Goal: Task Accomplishment & Management: Complete application form

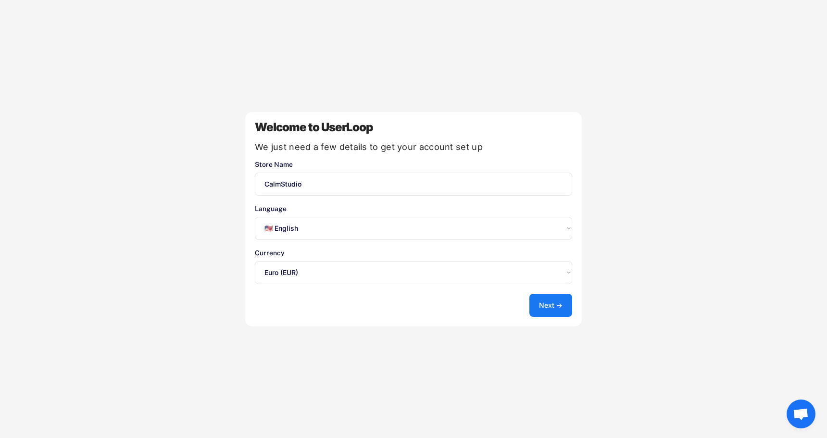
select select ""en""
select select ""1348695171700984260__LOOKUP__1635527639173x833446490375085600""
click at [312, 227] on select "Select an option... 🇺🇸 English 🇫🇷 Français 🇩🇪 Deutsch 🇪🇸 Español" at bounding box center [413, 228] width 317 height 23
select select ""fr""
click at [255, 217] on select "Select an option... 🇺🇸 English 🇫🇷 Français 🇩🇪 Deutsch 🇪🇸 Español" at bounding box center [413, 228] width 317 height 23
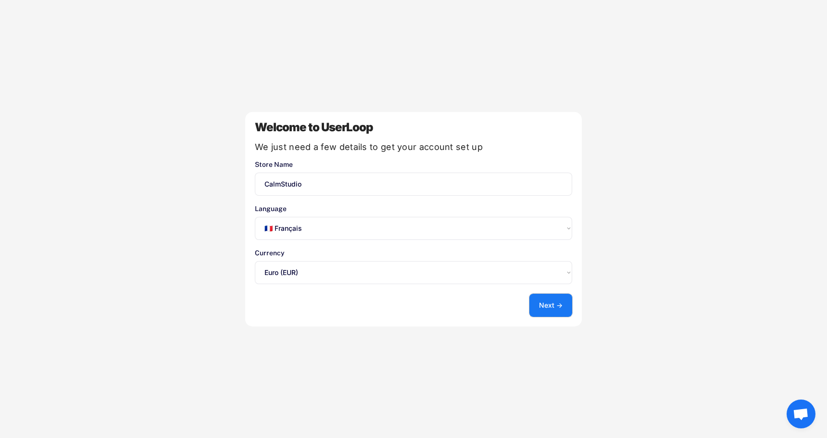
click at [555, 304] on button "Next →" at bounding box center [550, 305] width 43 height 23
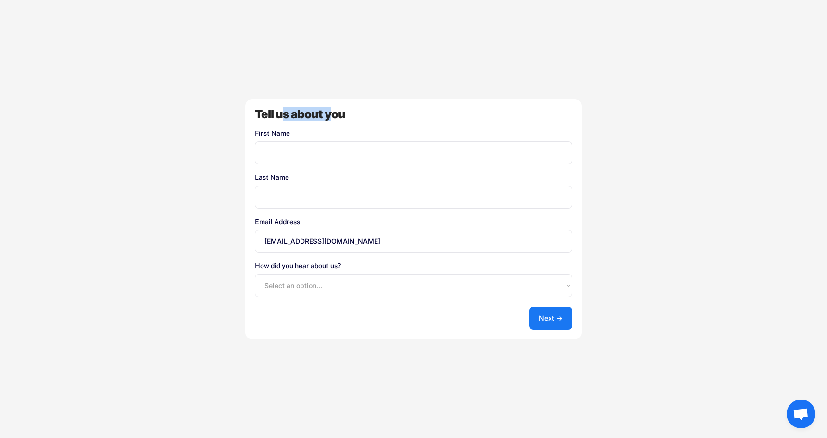
drag, startPoint x: 285, startPoint y: 110, endPoint x: 331, endPoint y: 114, distance: 45.3
click at [328, 114] on div "Tell us about you" at bounding box center [413, 115] width 317 height 12
click at [346, 117] on div "Tell us about you" at bounding box center [413, 115] width 317 height 12
click at [300, 156] on input "input" at bounding box center [413, 152] width 317 height 23
click at [361, 110] on div "Tell us about you" at bounding box center [413, 115] width 317 height 12
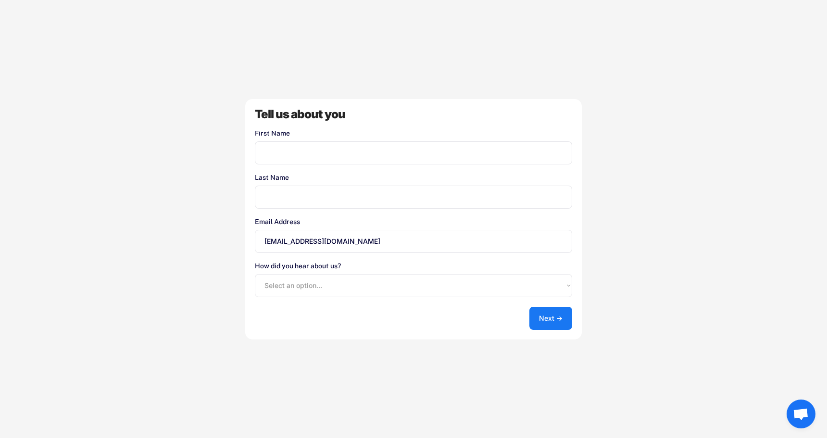
click at [299, 155] on input "input" at bounding box center [413, 152] width 317 height 23
type input "Lucas"
click at [289, 203] on input "input" at bounding box center [413, 196] width 317 height 23
type input "Carsalade"
click at [286, 283] on select "Select an option... Shopify App Store Google UserLoop Blog Referred by a friend…" at bounding box center [413, 285] width 317 height 23
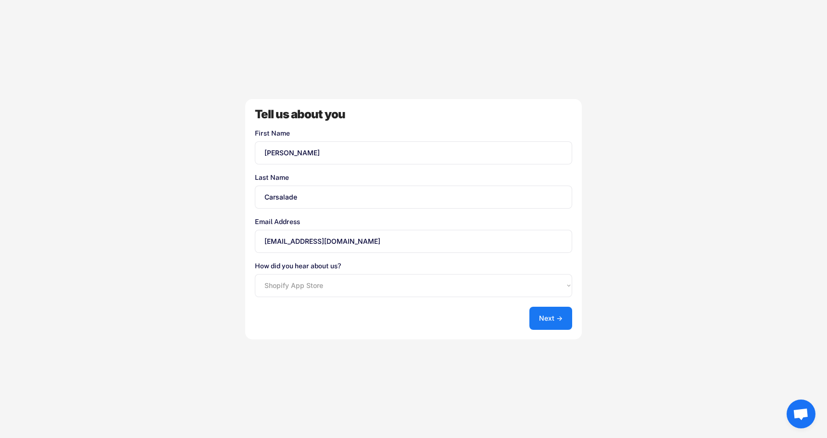
click at [255, 274] on select "Select an option... Shopify App Store Google UserLoop Blog Referred by a friend…" at bounding box center [413, 285] width 317 height 23
drag, startPoint x: 280, startPoint y: 264, endPoint x: 367, endPoint y: 266, distance: 87.0
click at [359, 266] on font "Comment avez-vous entendu parler de nous?" at bounding box center [325, 266] width 140 height 8
click at [368, 266] on font "Comment avez-vous entendu parler de nous?" at bounding box center [325, 266] width 140 height 8
drag, startPoint x: 269, startPoint y: 119, endPoint x: 330, endPoint y: 108, distance: 61.6
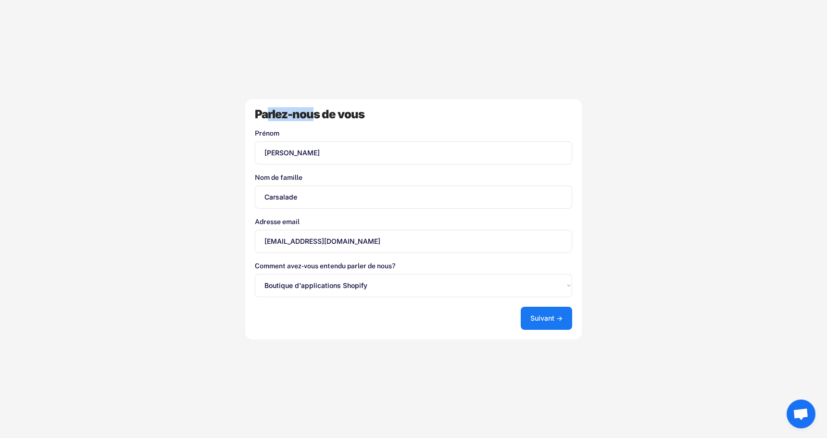
click at [319, 109] on font "Parlez-nous de vous" at bounding box center [310, 114] width 110 height 14
click at [341, 110] on font "Parlez-nous de vous" at bounding box center [310, 114] width 110 height 14
drag, startPoint x: 276, startPoint y: 219, endPoint x: 288, endPoint y: 223, distance: 12.6
click at [281, 221] on font "Adresse email" at bounding box center [277, 222] width 45 height 8
drag, startPoint x: 281, startPoint y: 267, endPoint x: 378, endPoint y: 265, distance: 97.1
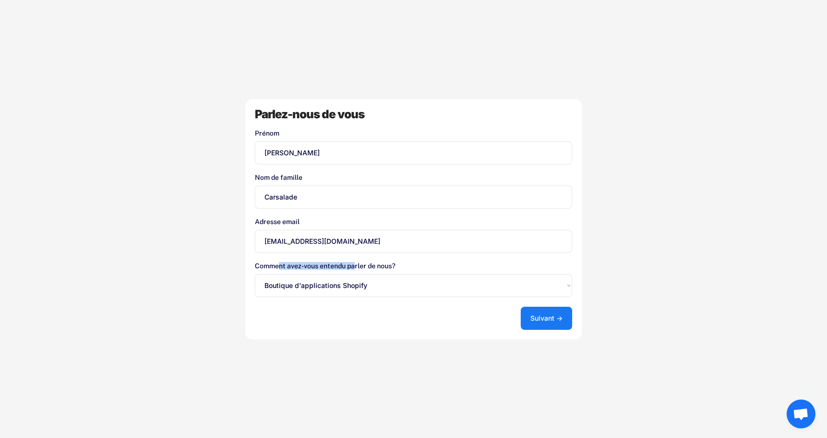
click at [357, 267] on font "Comment avez-vous entendu parler de nous?" at bounding box center [325, 266] width 140 height 8
click at [390, 303] on div "Parlez-nous de vous Prénom Nom de famille Adresse email lucas.carsalade@gmail.c…" at bounding box center [413, 219] width 336 height 240
click at [389, 286] on select "Select an option... Boutique d'applications Shopify Google Blog UserLoop Recomm…" at bounding box center [413, 285] width 317 height 23
select select ""reffered_by_a_friend""
click at [255, 274] on select "Select an option... Boutique d'applications Shopify Google Blog UserLoop Recomm…" at bounding box center [413, 285] width 317 height 23
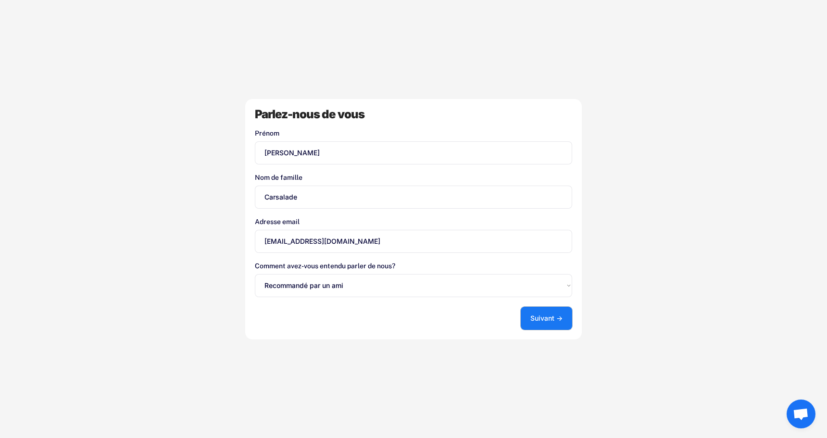
click at [556, 322] on button "Suivant →" at bounding box center [545, 318] width 51 height 23
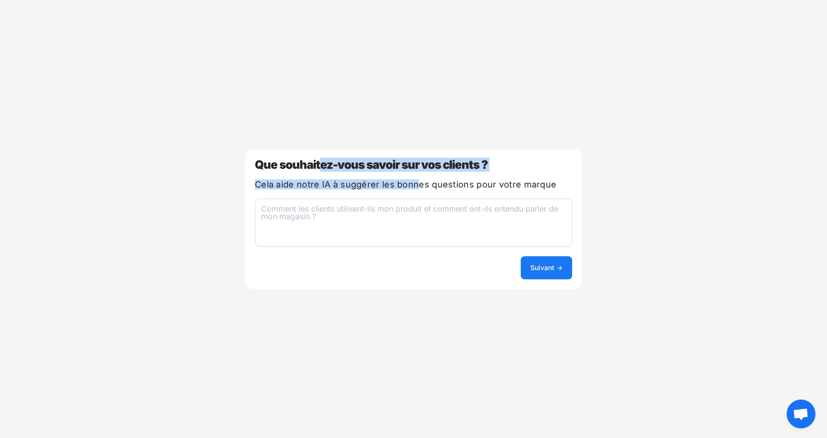
drag, startPoint x: 324, startPoint y: 168, endPoint x: 421, endPoint y: 177, distance: 97.5
click at [420, 177] on div "Que souhaitez-vous savoir sur vos clients ? Cela aide notre IA à suggérer les b…" at bounding box center [413, 218] width 336 height 139
click at [450, 166] on font "Que souhaitez-vous savoir sur vos clients ?" at bounding box center [371, 165] width 233 height 14
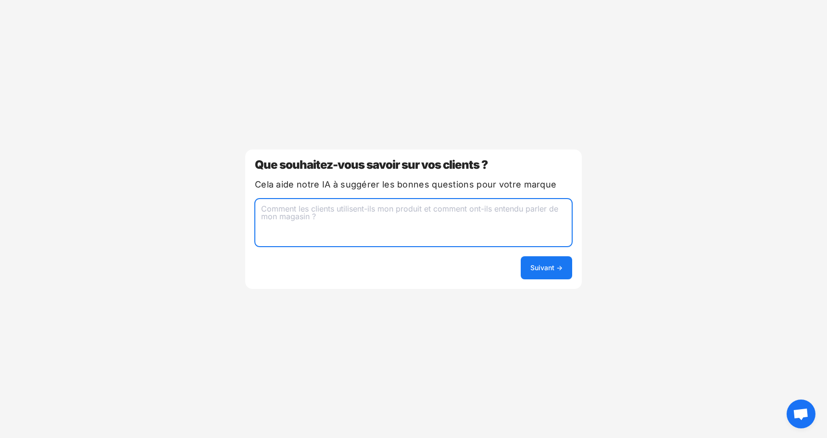
click at [305, 214] on textarea at bounding box center [413, 222] width 317 height 48
type textarea "S"
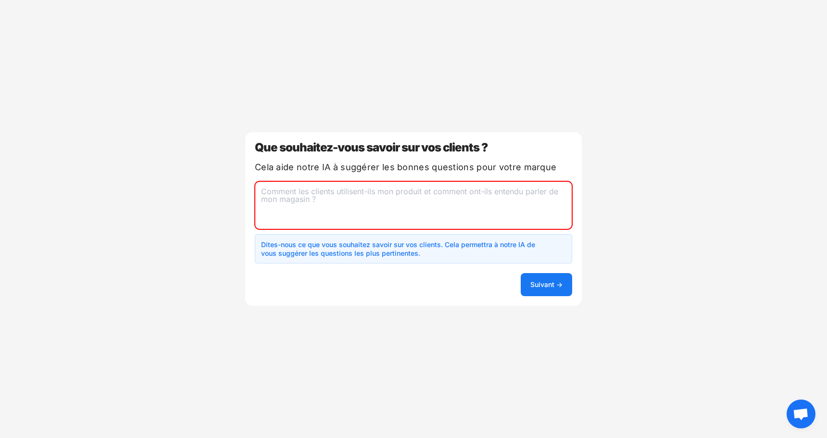
type textarea "C"
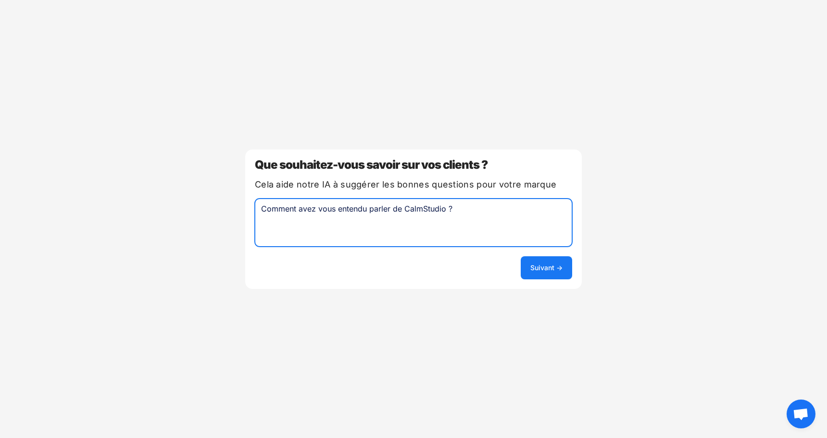
click at [365, 210] on textarea "Comment avez vous entendu parler de CalmStudio ?" at bounding box center [413, 222] width 317 height 48
drag, startPoint x: 390, startPoint y: 210, endPoint x: 337, endPoint y: 215, distance: 53.0
click at [337, 215] on textarea "Comment avez vous entendu parler de CalmStudio ?" at bounding box center [413, 222] width 317 height 48
click at [368, 212] on textarea "Comment avez vous connu de CalmStudio ?" at bounding box center [413, 222] width 317 height 48
click at [369, 212] on textarea "Comment avez vous connu de CalmStudio ?" at bounding box center [413, 222] width 317 height 48
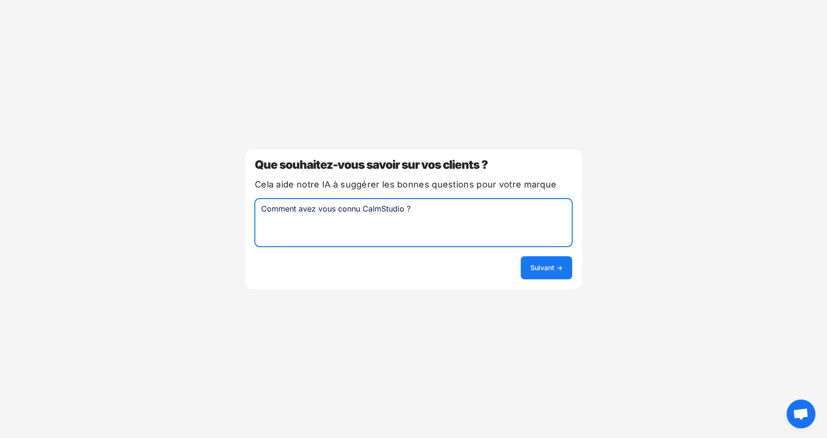
click at [451, 200] on textarea "Comment avez vous connu CalmStudio ?" at bounding box center [413, 222] width 317 height 48
type textarea "Comment avez vous connu CalmStudio ?"
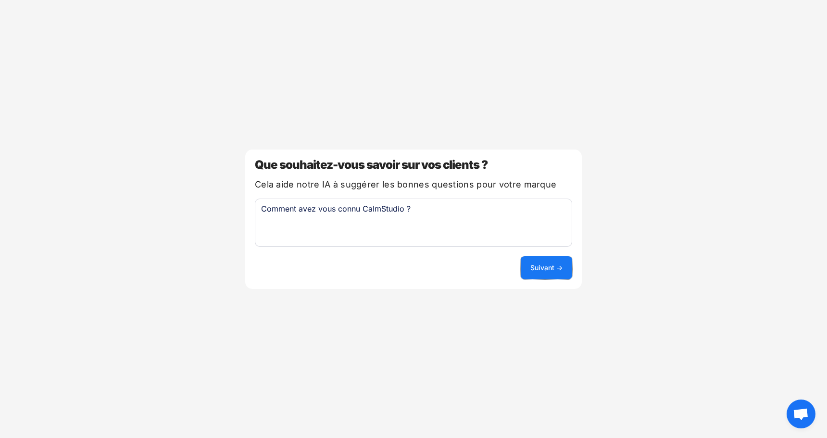
click at [537, 266] on font "Suivant →" at bounding box center [546, 267] width 32 height 8
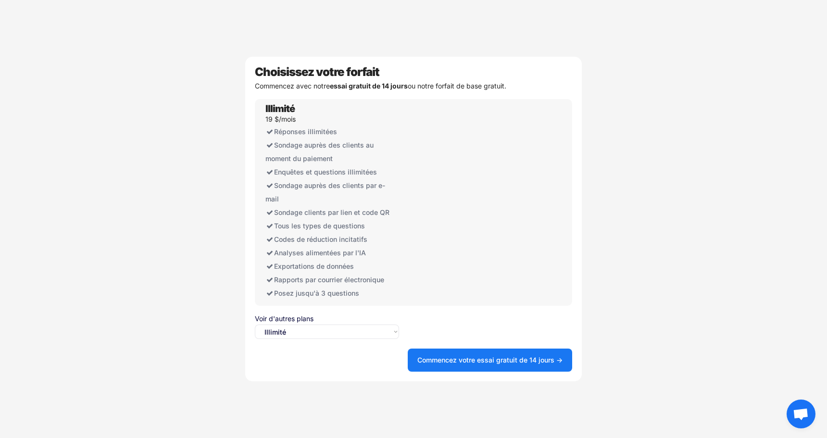
click at [295, 334] on select "Sélectionnez une option... Illimité Gratuit" at bounding box center [327, 331] width 144 height 14
click at [255, 324] on select "Sélectionnez une option... Illimité Gratuit" at bounding box center [327, 331] width 144 height 14
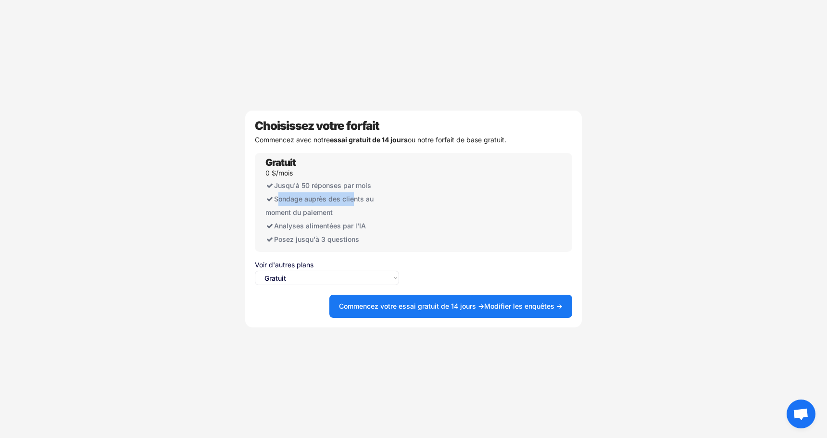
drag, startPoint x: 277, startPoint y: 199, endPoint x: 356, endPoint y: 205, distance: 79.0
click at [355, 205] on div "Sondage auprès des clients au moment du paiement" at bounding box center [331, 205] width 133 height 27
click at [357, 202] on font "Sondage auprès des clients au moment du paiement" at bounding box center [320, 206] width 110 height 22
drag, startPoint x: 299, startPoint y: 197, endPoint x: 343, endPoint y: 197, distance: 43.7
click at [336, 197] on font "Sondage auprès des clients au moment du paiement" at bounding box center [320, 206] width 110 height 22
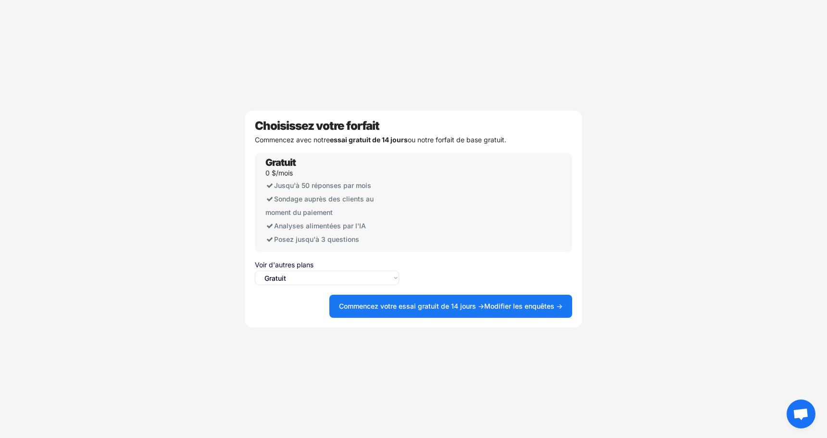
click at [355, 199] on font "Sondage auprès des clients au moment du paiement" at bounding box center [320, 206] width 110 height 22
drag, startPoint x: 288, startPoint y: 230, endPoint x: 335, endPoint y: 223, distance: 47.6
click at [334, 222] on div "Analyses alimentées par l'IA" at bounding box center [331, 225] width 133 height 13
click at [341, 224] on font "Analyses alimentées par l'IA" at bounding box center [320, 226] width 92 height 8
drag, startPoint x: 335, startPoint y: 198, endPoint x: 357, endPoint y: 199, distance: 22.2
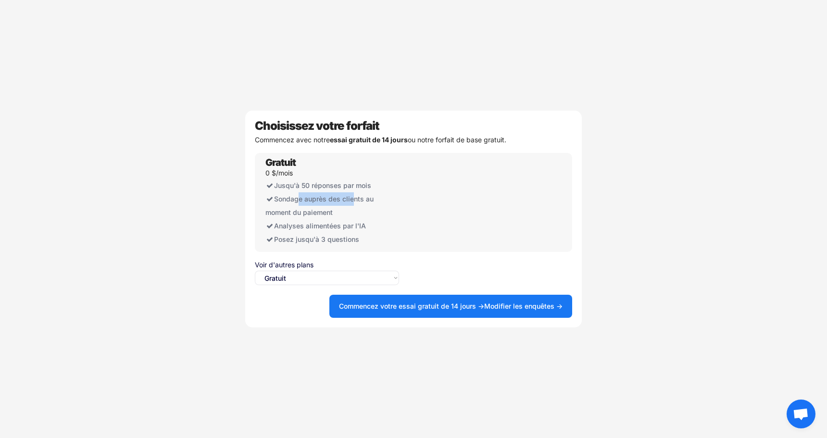
click at [355, 199] on font "Sondage auprès des clients au moment du paiement" at bounding box center [320, 206] width 110 height 22
click at [354, 201] on font "Sondage auprès des clients au moment du paiement" at bounding box center [320, 206] width 110 height 22
drag, startPoint x: 289, startPoint y: 198, endPoint x: 350, endPoint y: 203, distance: 61.7
click at [350, 203] on div "Sondage auprès des clients au moment du paiement" at bounding box center [331, 205] width 133 height 27
drag, startPoint x: 270, startPoint y: 142, endPoint x: 395, endPoint y: 135, distance: 125.2
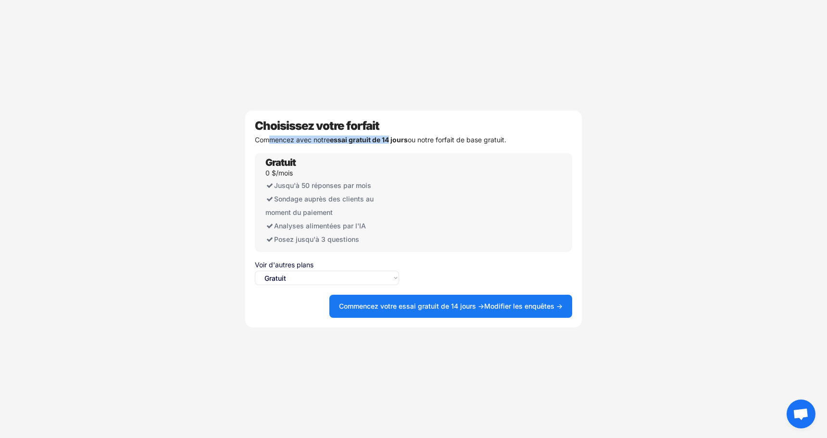
click at [394, 135] on div "Choisissez votre forfait Commencez avec notre essai gratuit de 14 jours ou notr…" at bounding box center [413, 219] width 336 height 217
drag, startPoint x: 412, startPoint y: 139, endPoint x: 460, endPoint y: 139, distance: 47.6
click at [458, 139] on font "ou notre forfait de base gratuit." at bounding box center [457, 140] width 99 height 8
click at [485, 138] on font "ou notre forfait de base gratuit." at bounding box center [457, 140] width 99 height 8
drag, startPoint x: 291, startPoint y: 243, endPoint x: 343, endPoint y: 238, distance: 51.6
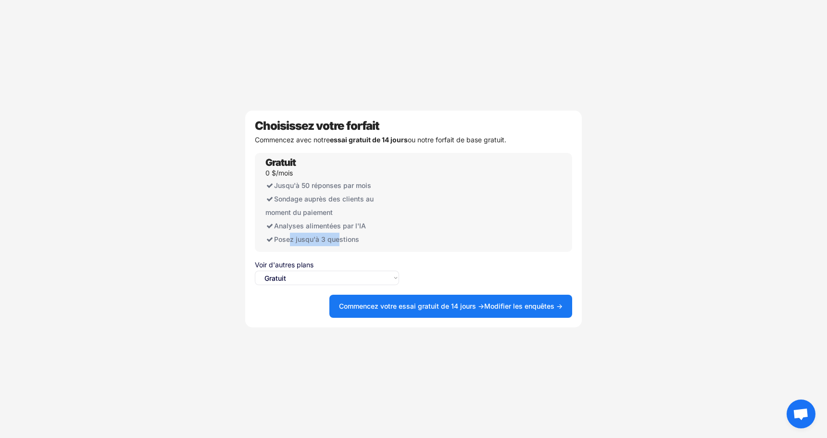
click at [339, 237] on font "Posez jusqu'à 3 questions" at bounding box center [316, 239] width 85 height 8
click at [344, 238] on font "Posez jusqu'à 3 questions" at bounding box center [316, 239] width 85 height 8
drag, startPoint x: 281, startPoint y: 224, endPoint x: 345, endPoint y: 230, distance: 64.1
click at [345, 230] on div "Analyses alimentées par l'IA" at bounding box center [331, 225] width 133 height 13
drag, startPoint x: 294, startPoint y: 187, endPoint x: 340, endPoint y: 189, distance: 45.7
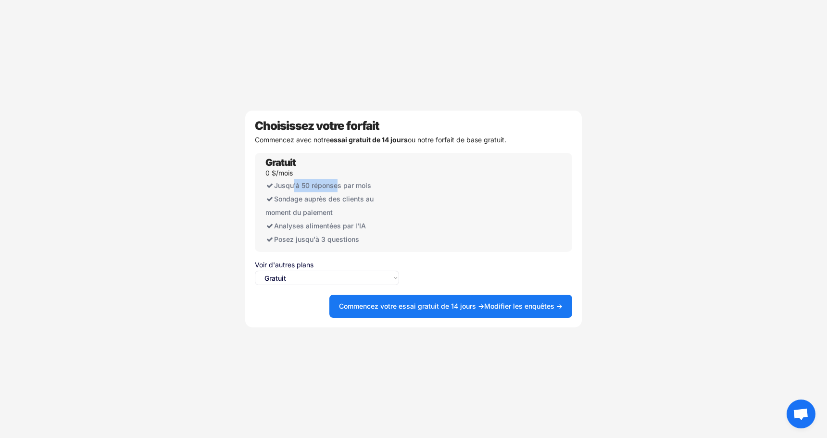
click at [340, 189] on font "Jusqu'à 50 réponses par mois" at bounding box center [322, 185] width 97 height 8
click at [349, 186] on font "Jusqu'à 50 réponses par mois" at bounding box center [322, 185] width 97 height 8
click at [364, 271] on select "Sélectionnez une option... Illimité Gratuit" at bounding box center [327, 278] width 144 height 14
click at [255, 271] on select "Sélectionnez une option... Illimité Gratuit" at bounding box center [327, 278] width 144 height 14
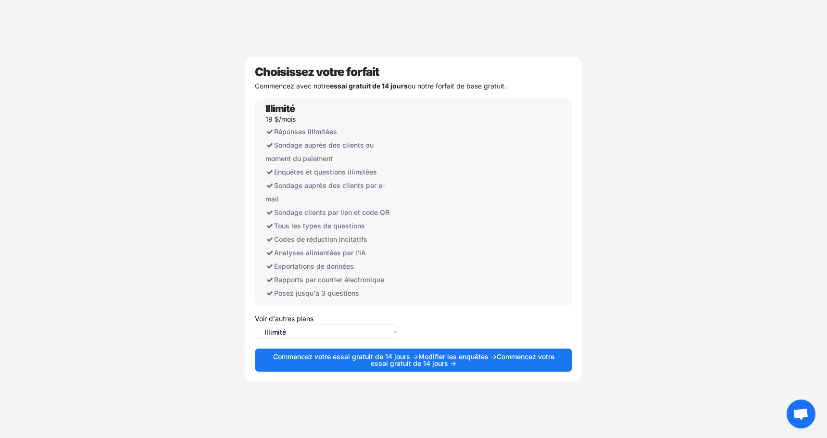
click at [311, 326] on select "Sélectionnez une option... Illimité Gratuit" at bounding box center [327, 331] width 144 height 14
select select ""free0""
click at [255, 324] on select "Sélectionnez une option... Illimité Gratuit" at bounding box center [327, 331] width 144 height 14
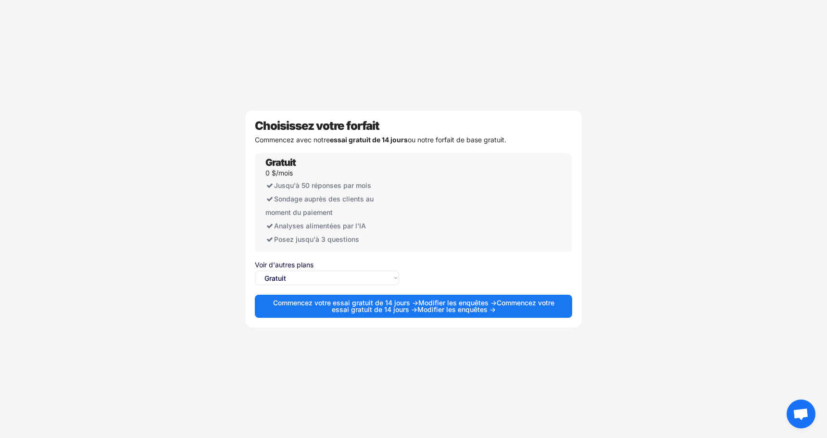
drag, startPoint x: 514, startPoint y: 146, endPoint x: 246, endPoint y: 118, distance: 270.1
click at [246, 118] on div "Choisissez votre forfait Commencez avec notre essai gratuit de 14 jours ou notr…" at bounding box center [413, 219] width 336 height 217
click at [394, 303] on font "Commencez votre essai gratuit de 14 jours →" at bounding box center [345, 302] width 145 height 8
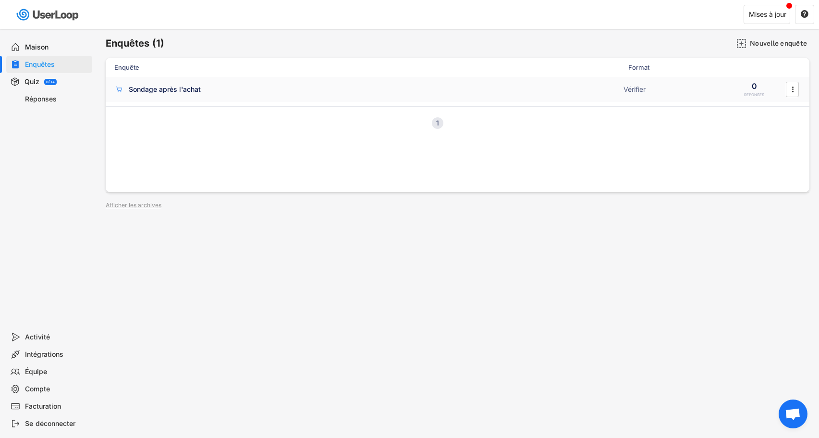
click at [443, 100] on div "Sondage après l'achat Vérifier 0 RÉPONSES " at bounding box center [458, 89] width 704 height 25
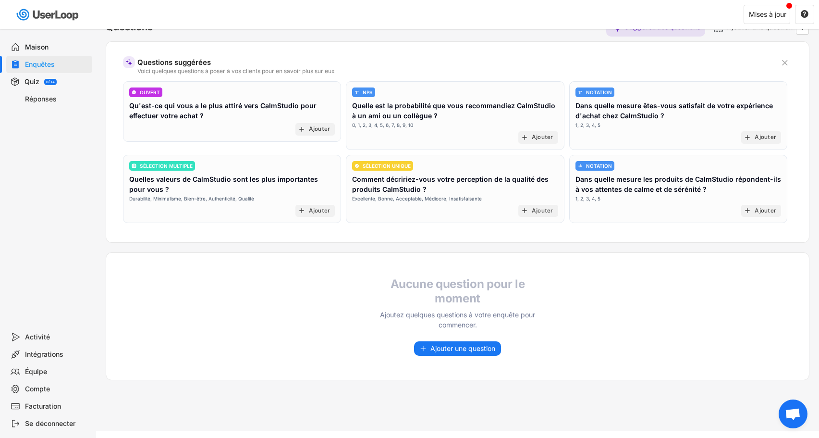
scroll to position [83, 0]
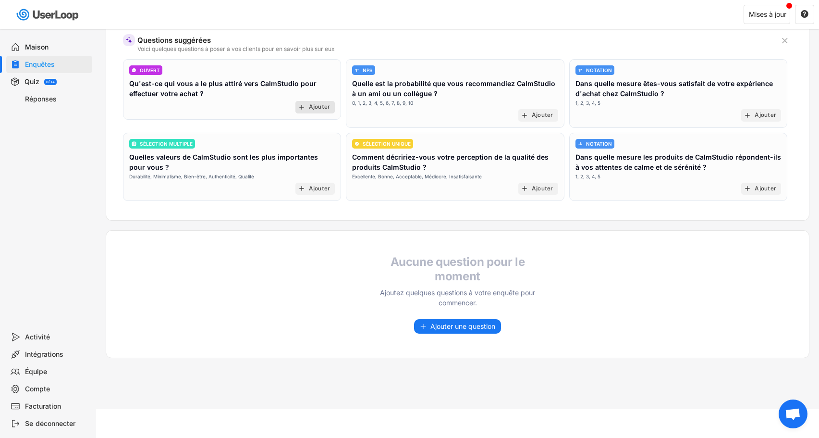
click at [307, 105] on div "add Ajouter" at bounding box center [316, 107] width 40 height 12
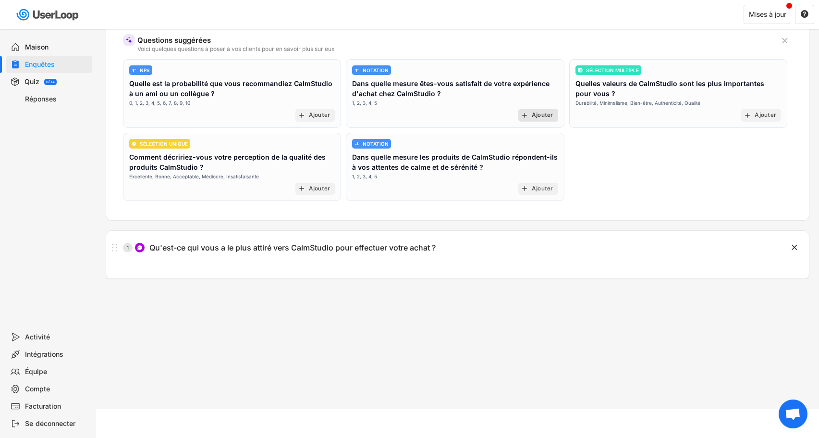
click at [535, 113] on font "Ajouter" at bounding box center [543, 114] width 22 height 7
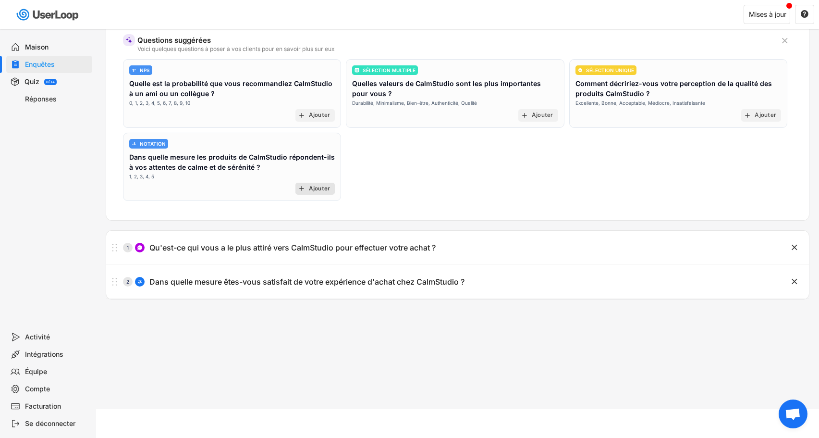
click at [321, 188] on font "Ajouter" at bounding box center [320, 188] width 22 height 7
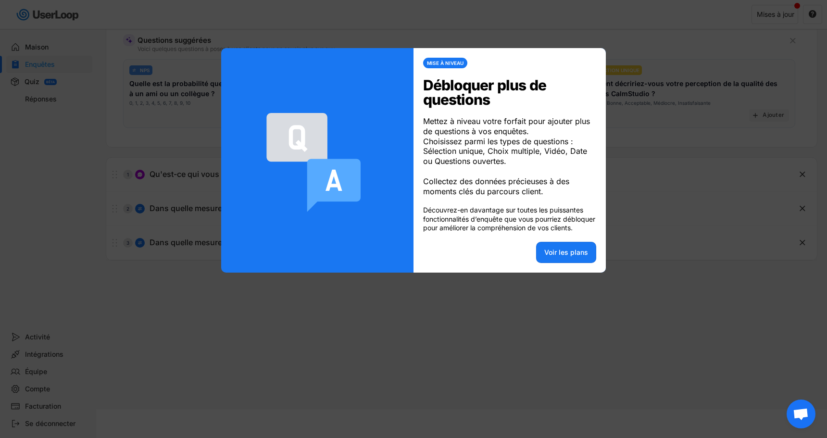
click at [558, 319] on div at bounding box center [413, 219] width 827 height 438
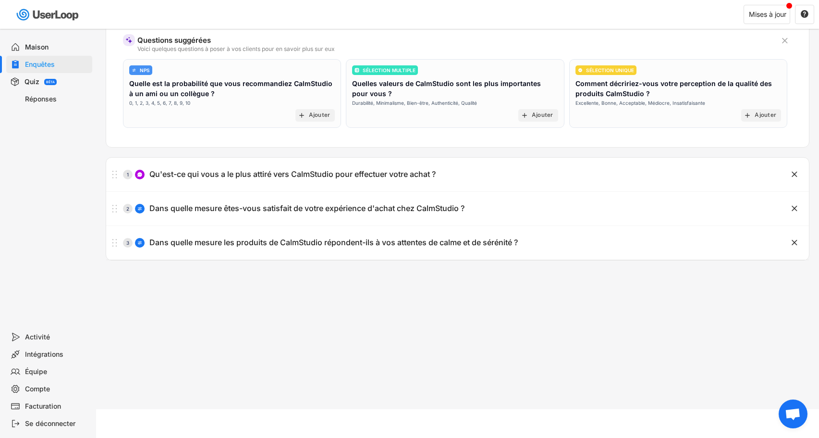
click at [31, 82] on font "Quiz" at bounding box center [32, 81] width 15 height 8
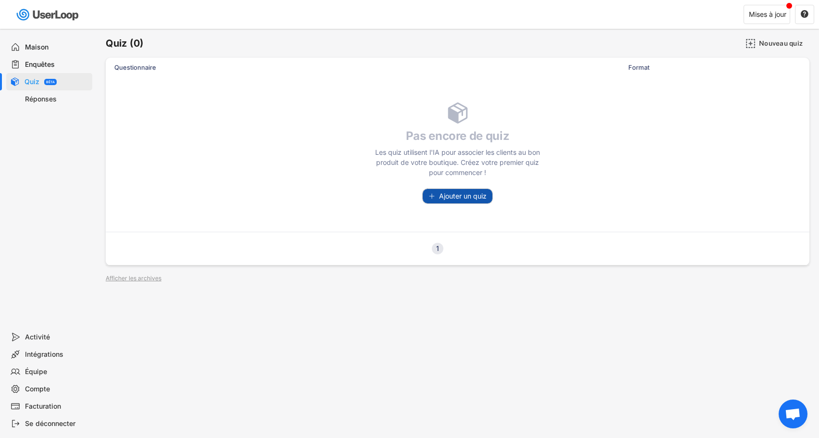
click at [465, 196] on font "Ajouter un quiz" at bounding box center [463, 196] width 48 height 8
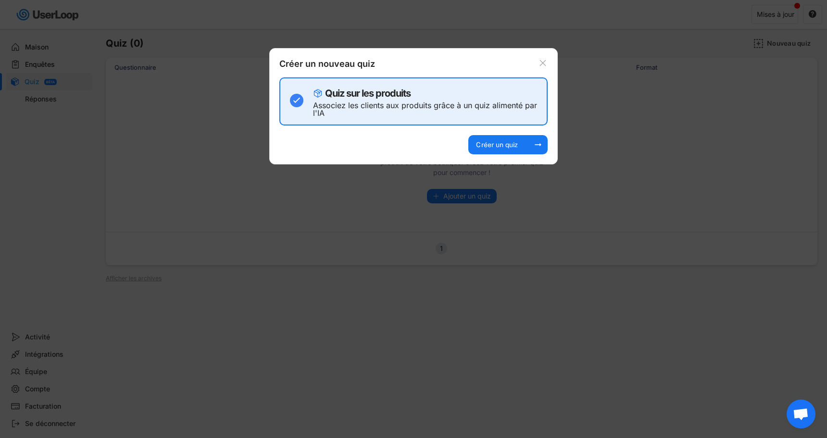
click at [549, 56] on div "Créer un nouveau quiz E-mail Sondage auprès des clients par e-mail Vérifier Int…" at bounding box center [413, 106] width 288 height 116
click at [539, 63] on icon at bounding box center [543, 63] width 10 height 10
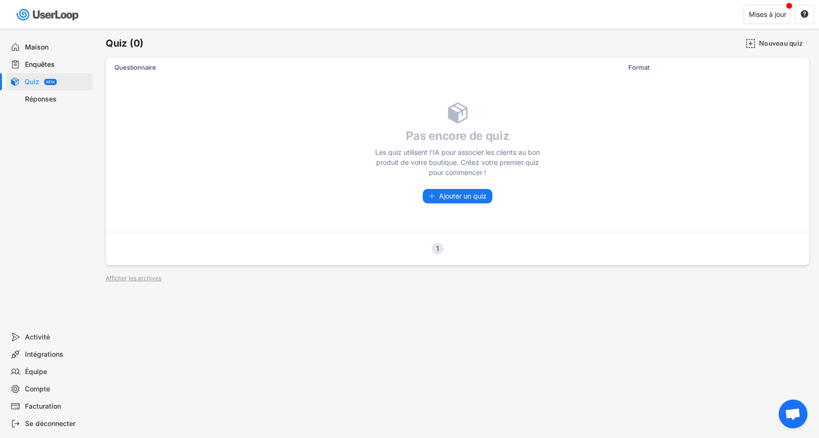
click at [48, 48] on font "Maison" at bounding box center [37, 47] width 24 height 8
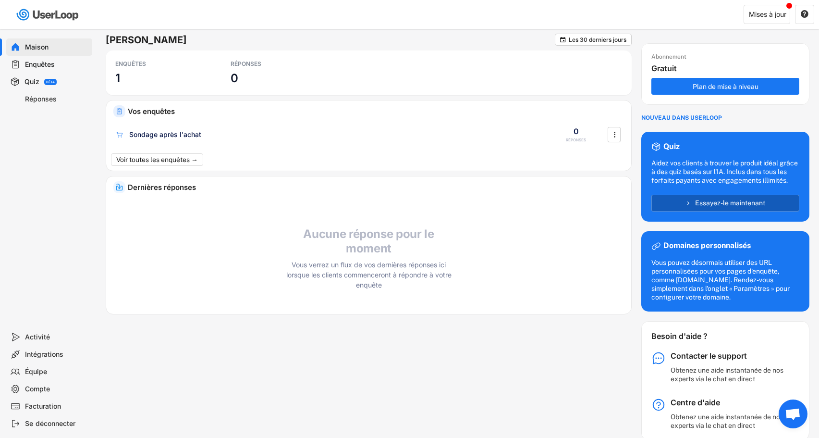
click at [735, 205] on font "Essayez-le maintenant" at bounding box center [730, 203] width 70 height 8
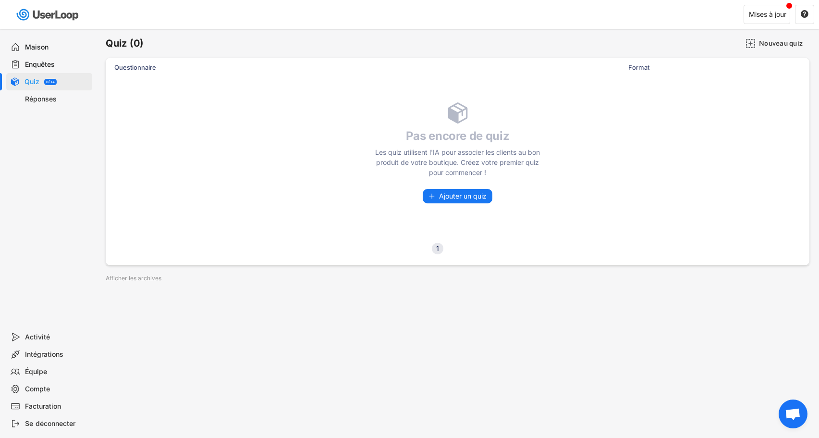
click at [36, 46] on font "Maison" at bounding box center [37, 47] width 24 height 8
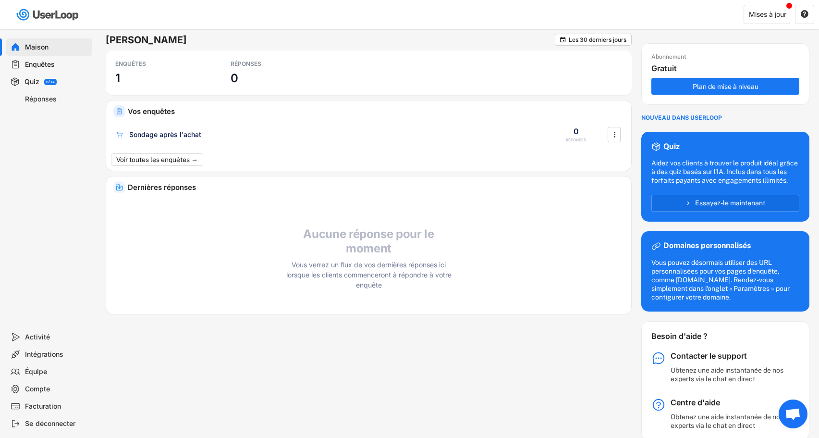
click at [79, 219] on div "Maison Enquêtes Quiz BÊTA Réponses" at bounding box center [48, 178] width 96 height 299
click at [803, 14] on text "" at bounding box center [805, 14] width 8 height 9
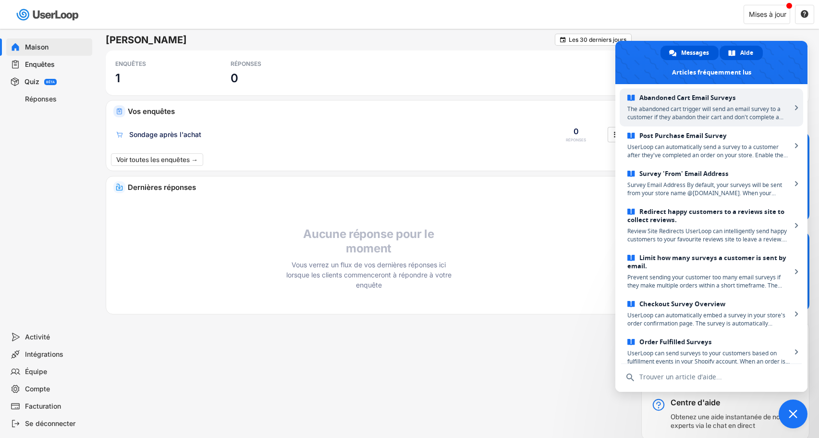
click at [692, 54] on span "Messages" at bounding box center [695, 53] width 28 height 14
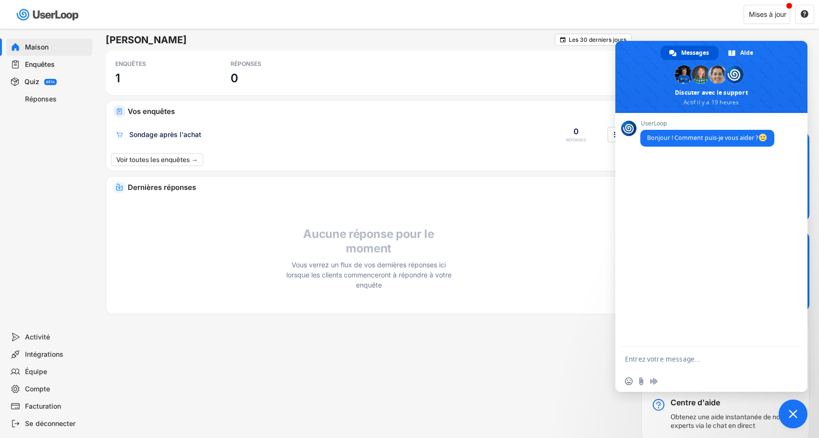
click at [692, 21] on div "Mises à jour " at bounding box center [619, 14] width 399 height 28
click at [691, 38] on div "Abonnement Gratuit Plan de mise à niveau NOUVEAU DANS USERLOOP Quiz Aidez vos c…" at bounding box center [726, 237] width 168 height 407
click at [691, 29] on div "[PERSON_NAME]  Les 30 derniers jours ENQUÊTES 1 RÉPONSES 0 Vos enquêtes Sondag…" at bounding box center [457, 234] width 723 height 411
click at [574, 348] on div "[PERSON_NAME]  Les 30 derniers jours ENQUÊTES 1 RÉPONSES 0 Vos enquêtes Sondag…" at bounding box center [458, 237] width 704 height 407
click at [797, 419] on span "Fermer le chat" at bounding box center [793, 413] width 29 height 29
